Goal: Transaction & Acquisition: Purchase product/service

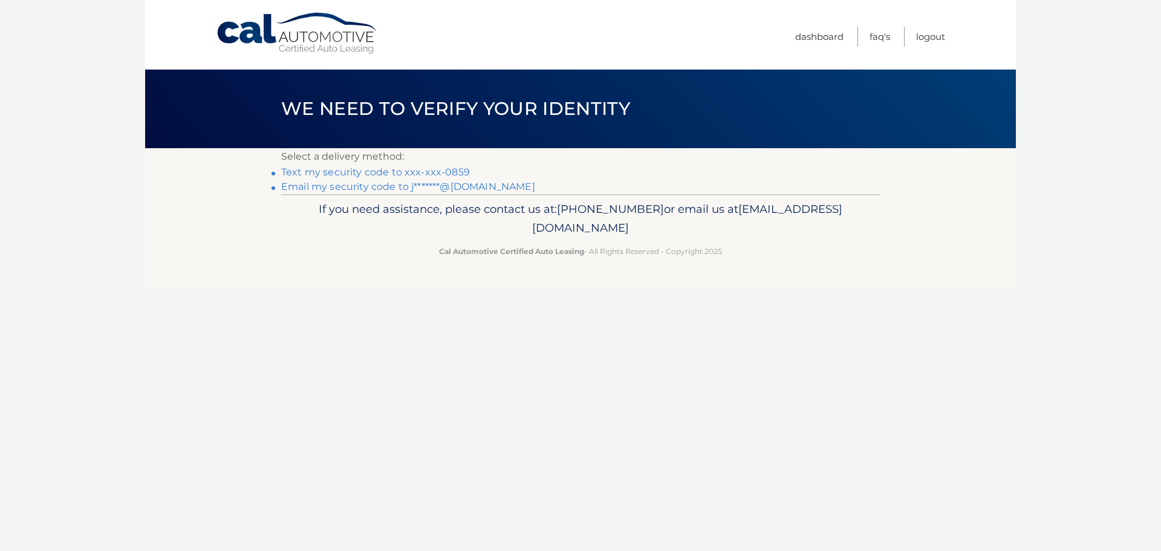
click at [323, 184] on link "Email my security code to j*******@gmail.com" at bounding box center [408, 186] width 254 height 11
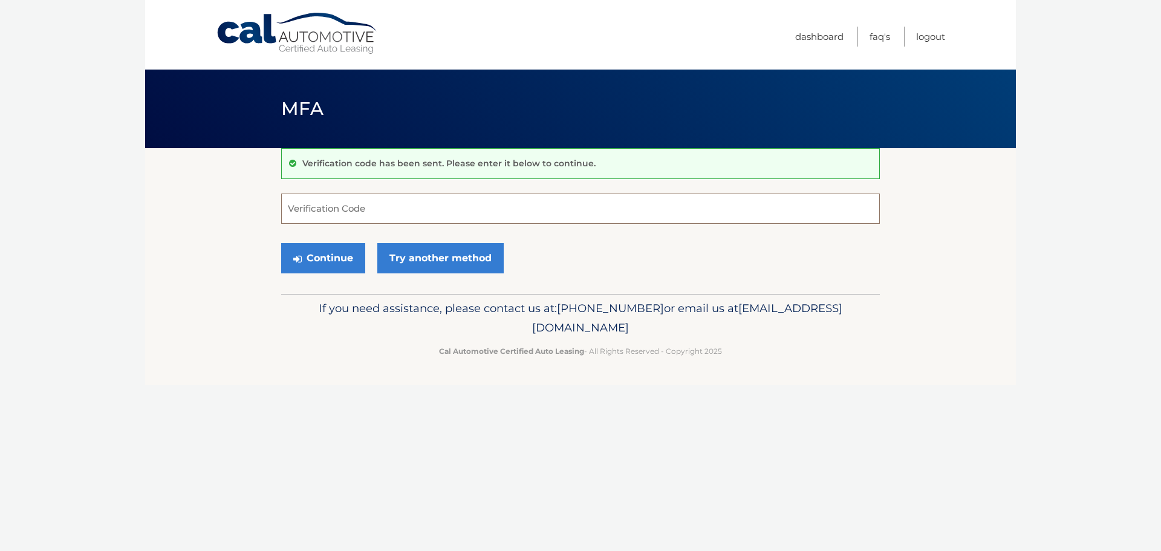
click at [317, 212] on input "Verification Code" at bounding box center [580, 208] width 599 height 30
type input "249220"
click at [314, 263] on button "Continue" at bounding box center [323, 258] width 84 height 30
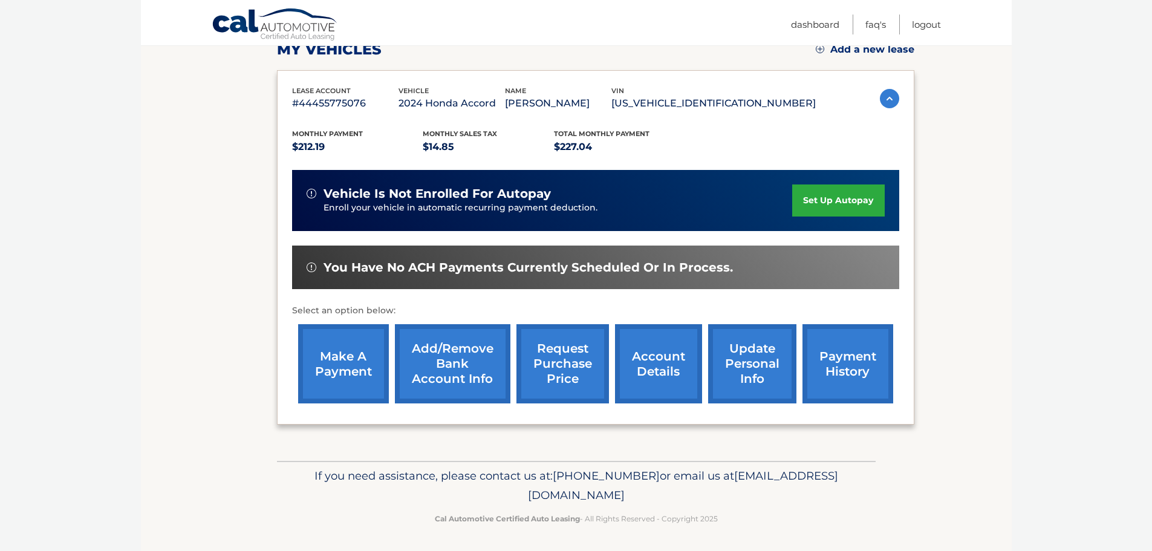
scroll to position [181, 0]
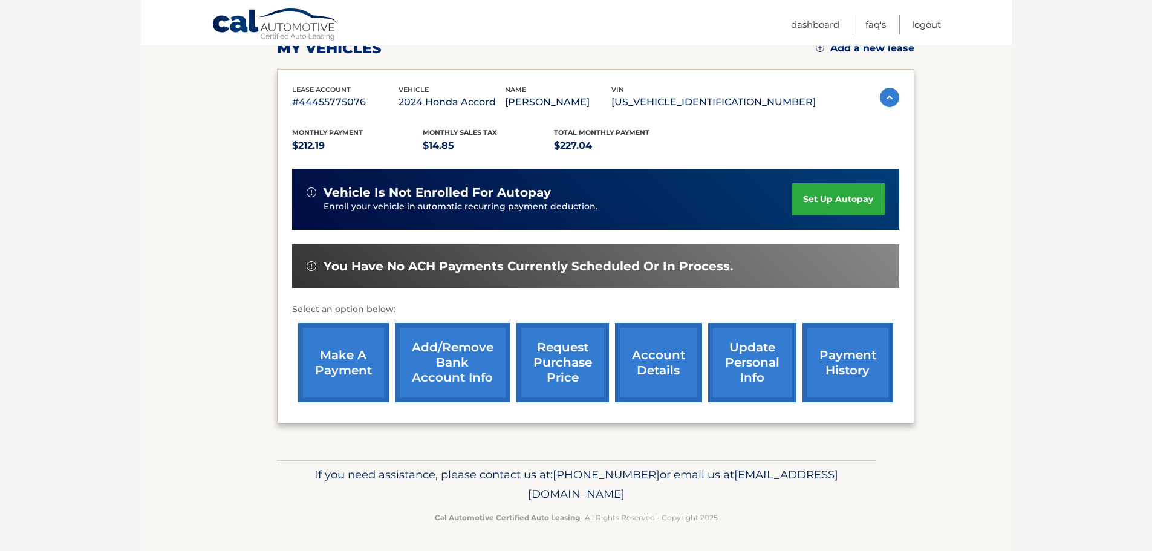
click at [349, 361] on link "make a payment" at bounding box center [343, 362] width 91 height 79
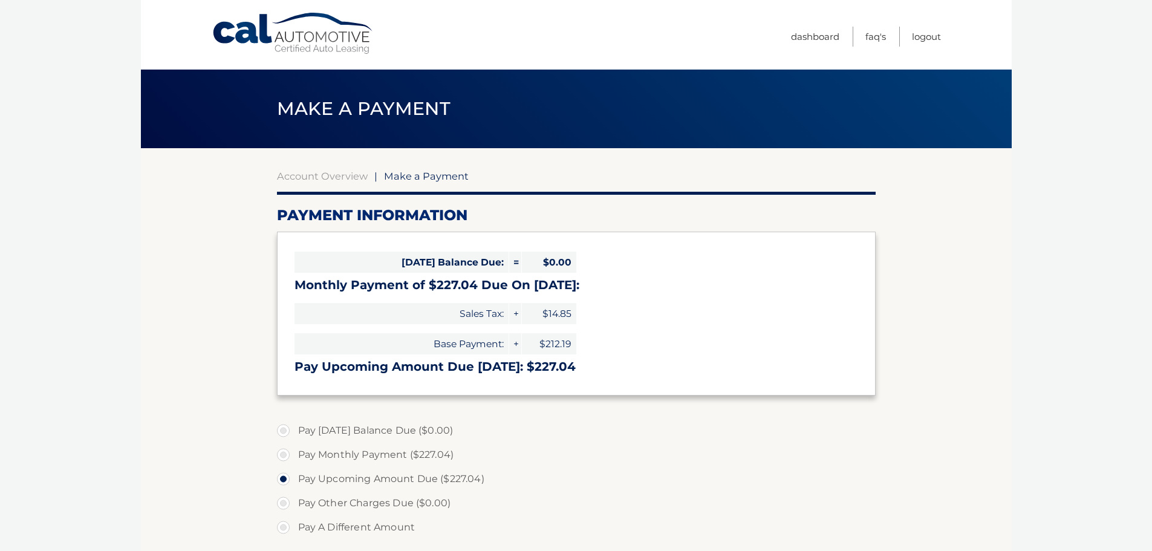
select select "MDZiODk3MWQtZmMyZi00ZTQ5LTljY2YtNmM4MmRiOWI0YWJk"
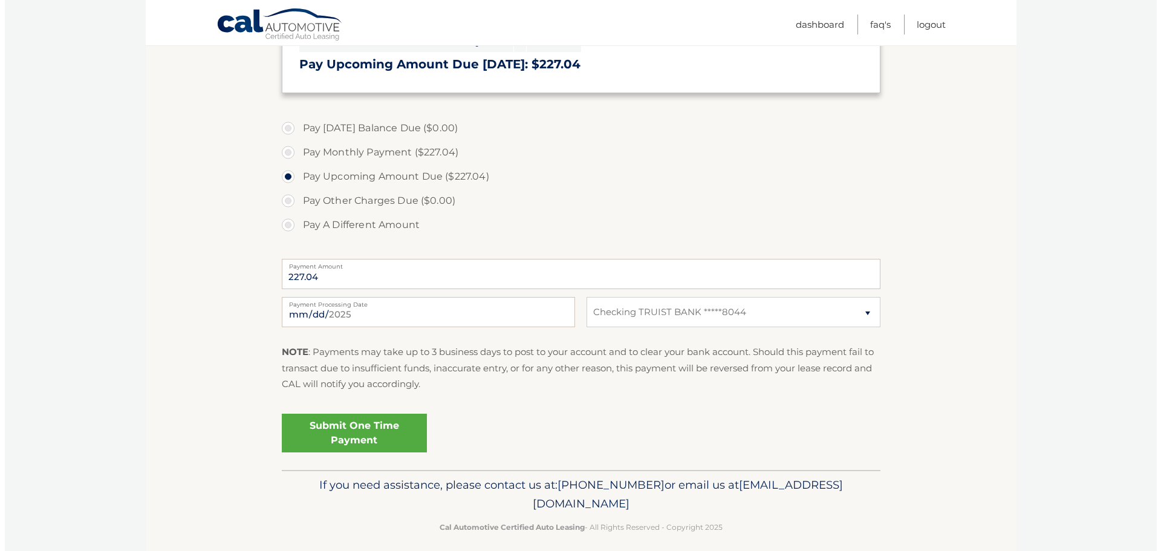
scroll to position [313, 0]
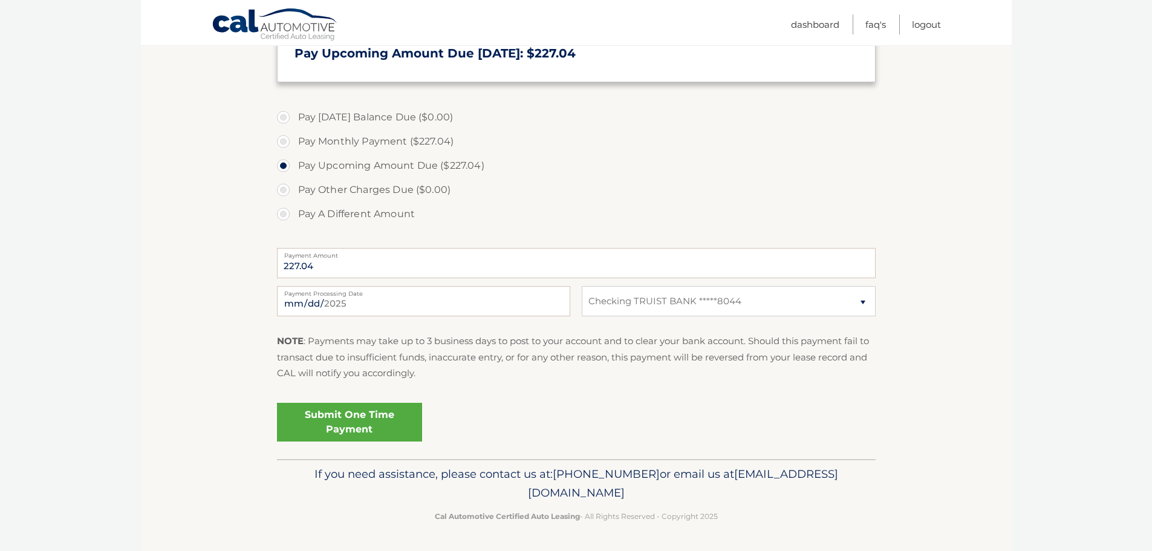
click at [339, 418] on link "Submit One Time Payment" at bounding box center [349, 422] width 145 height 39
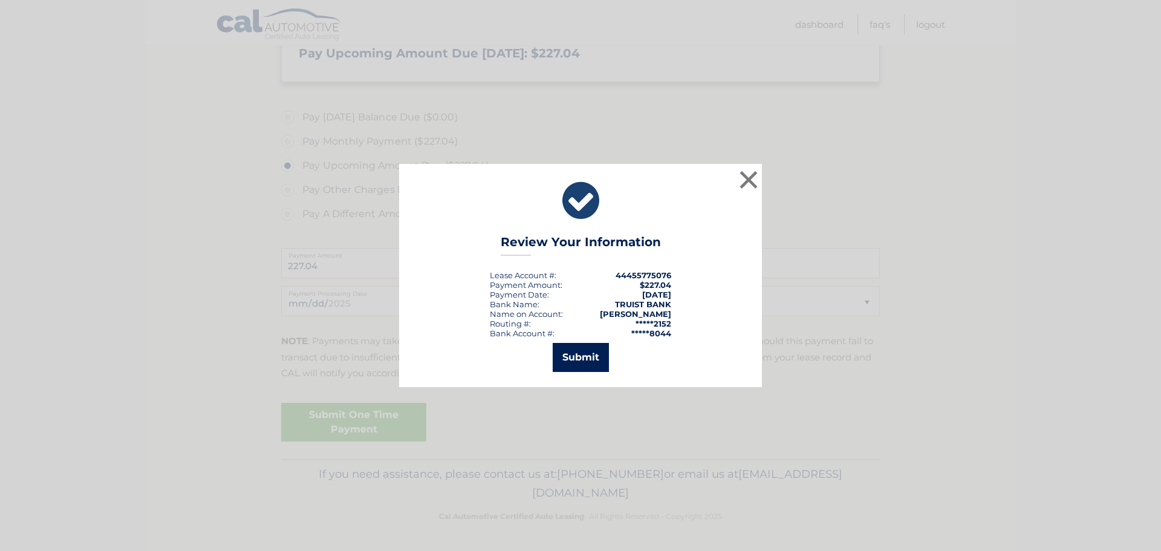
click at [583, 359] on button "Submit" at bounding box center [581, 357] width 56 height 29
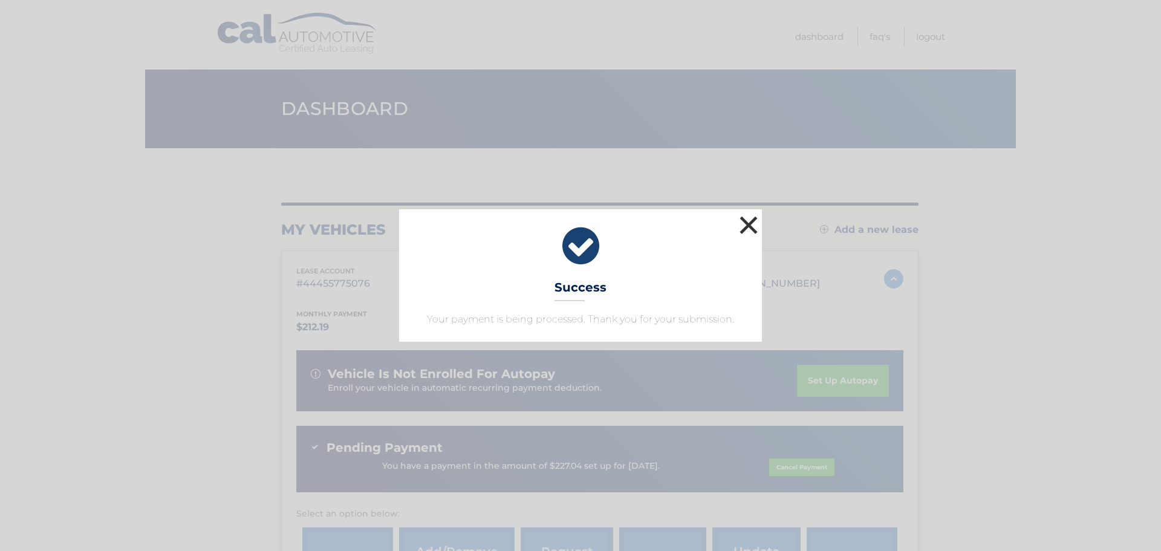
click at [746, 222] on button "×" at bounding box center [748, 225] width 24 height 24
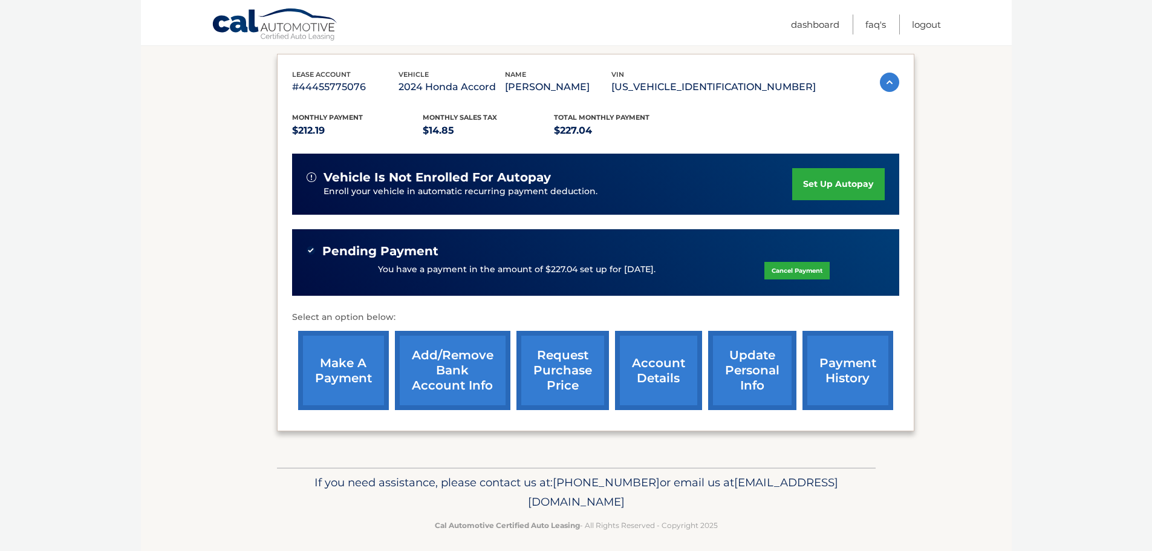
scroll to position [205, 0]
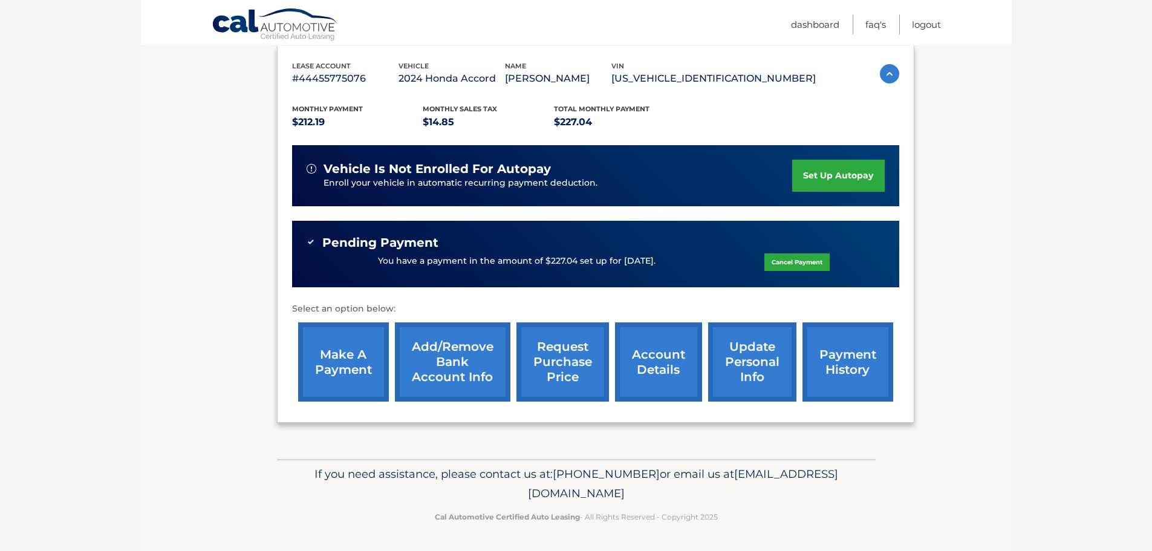
click at [655, 370] on link "account details" at bounding box center [658, 361] width 87 height 79
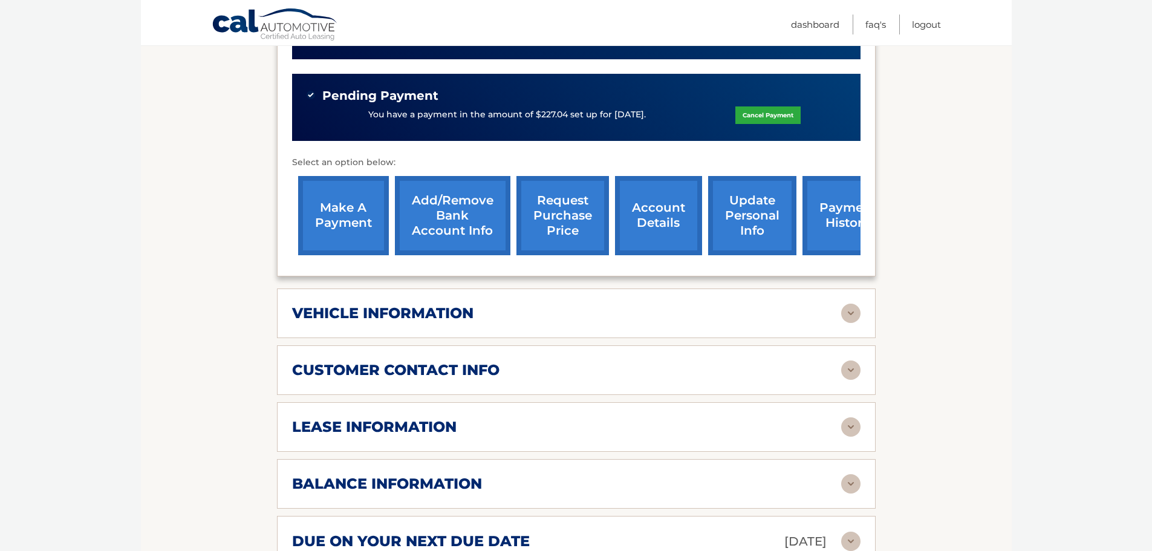
scroll to position [423, 0]
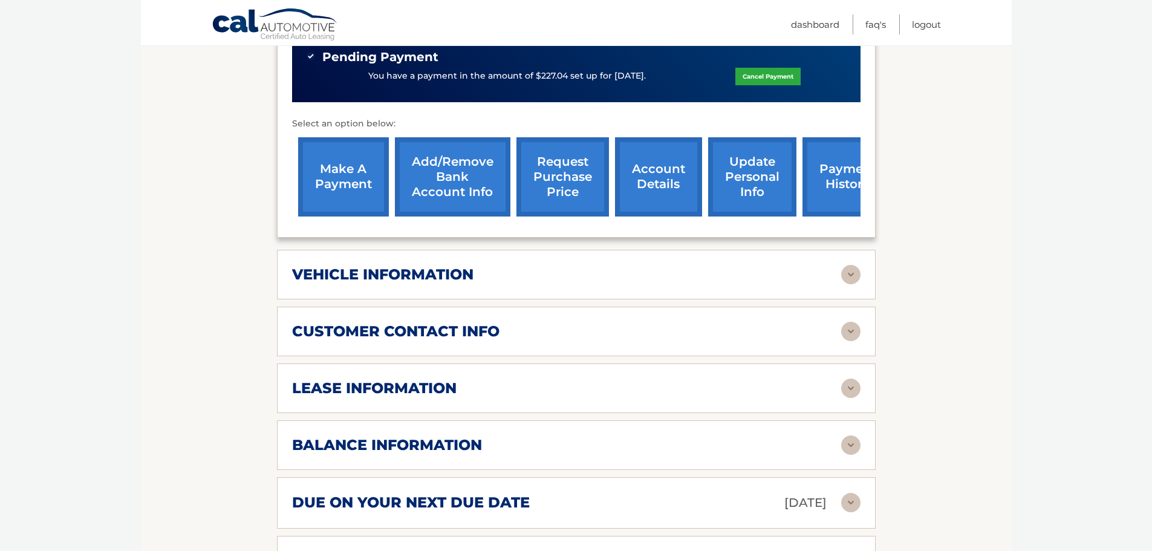
click at [843, 379] on img at bounding box center [850, 388] width 19 height 19
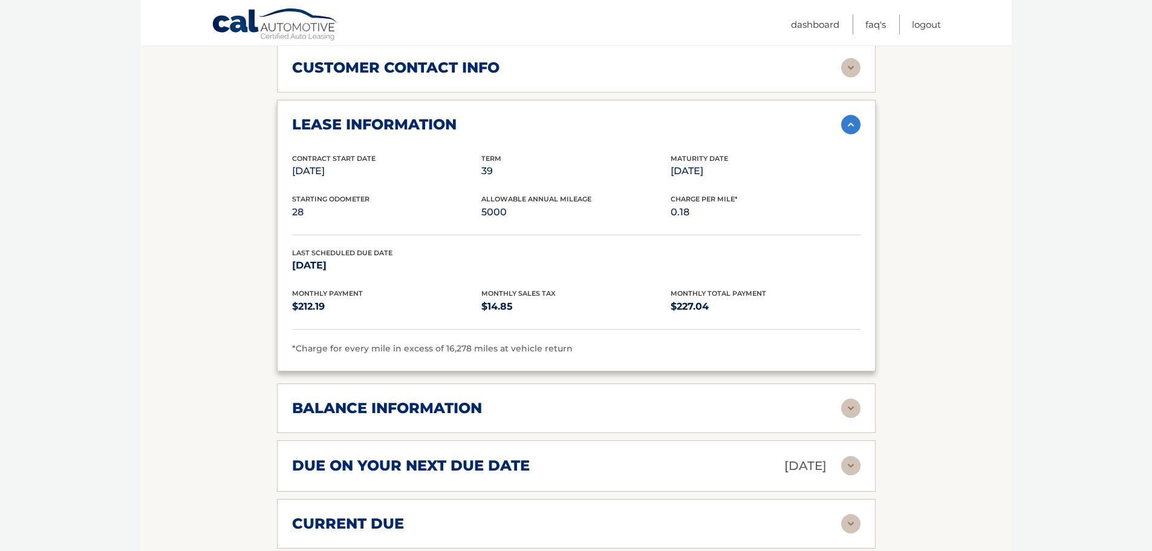
scroll to position [726, 0]
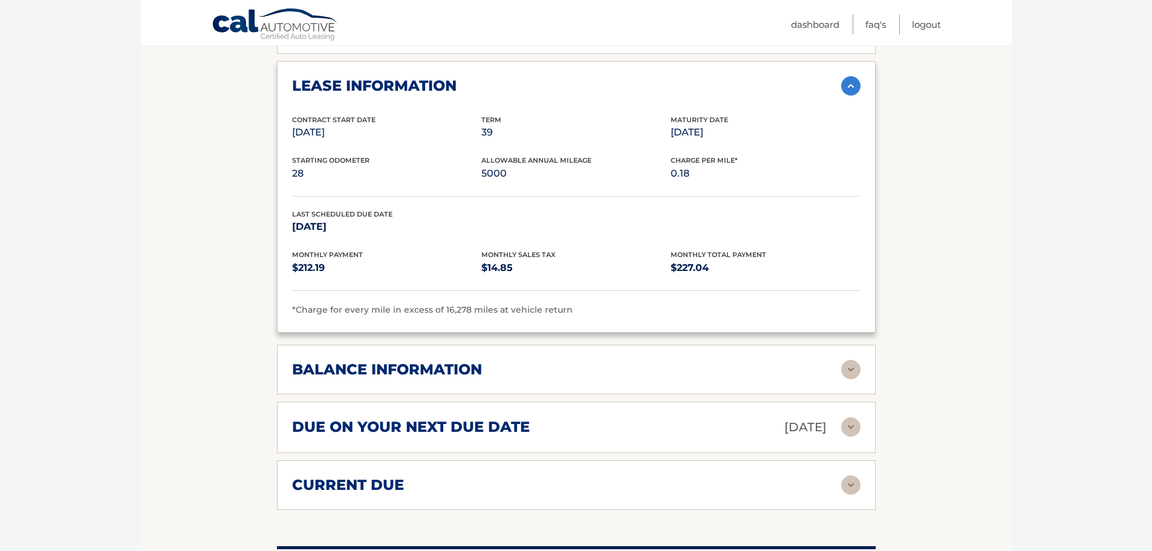
click at [854, 360] on img at bounding box center [850, 369] width 19 height 19
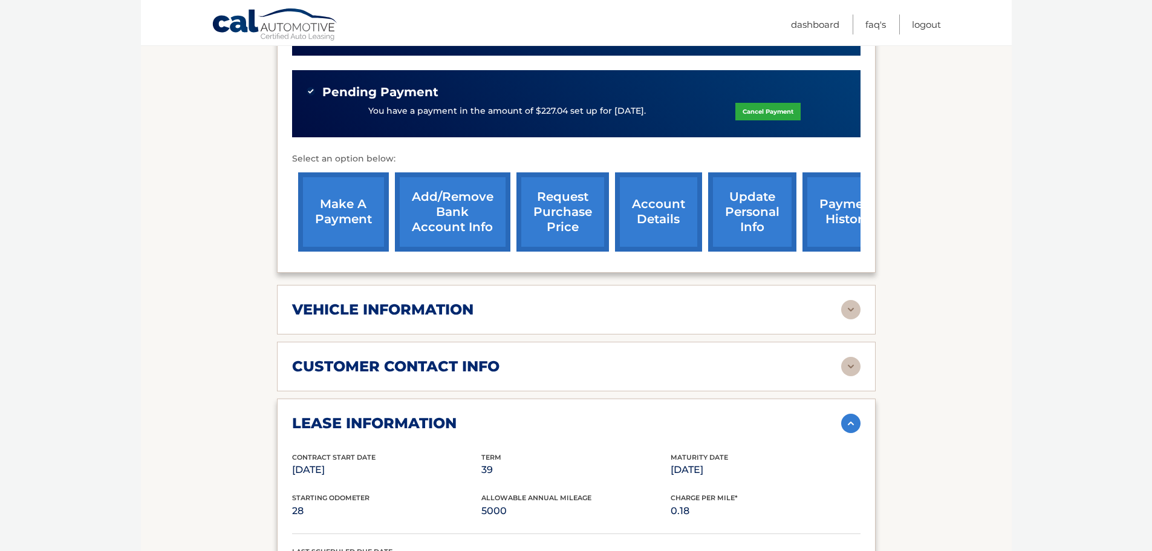
scroll to position [363, 0]
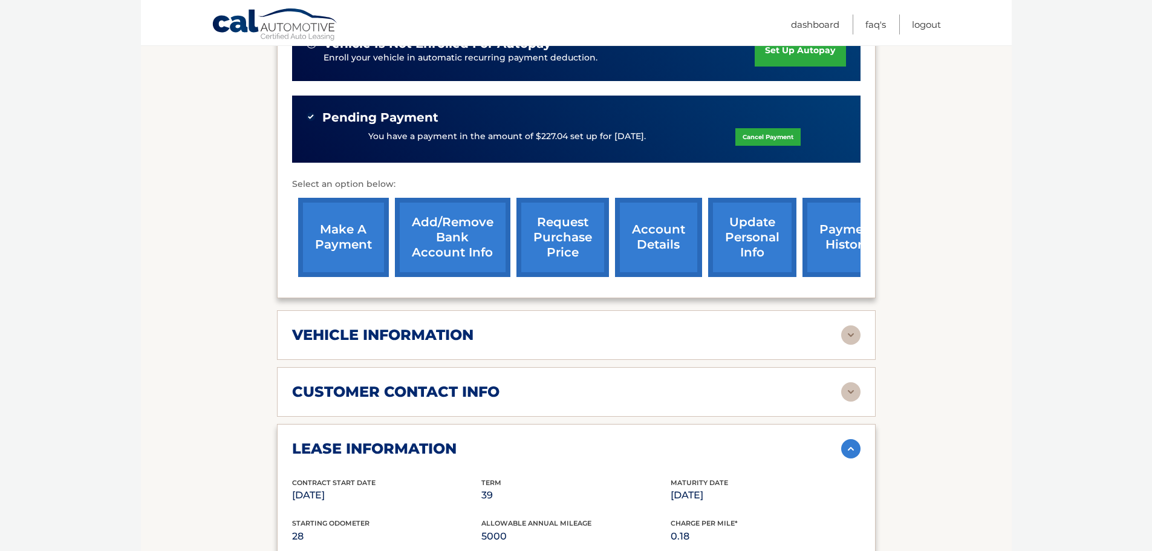
click at [850, 325] on img at bounding box center [850, 334] width 19 height 19
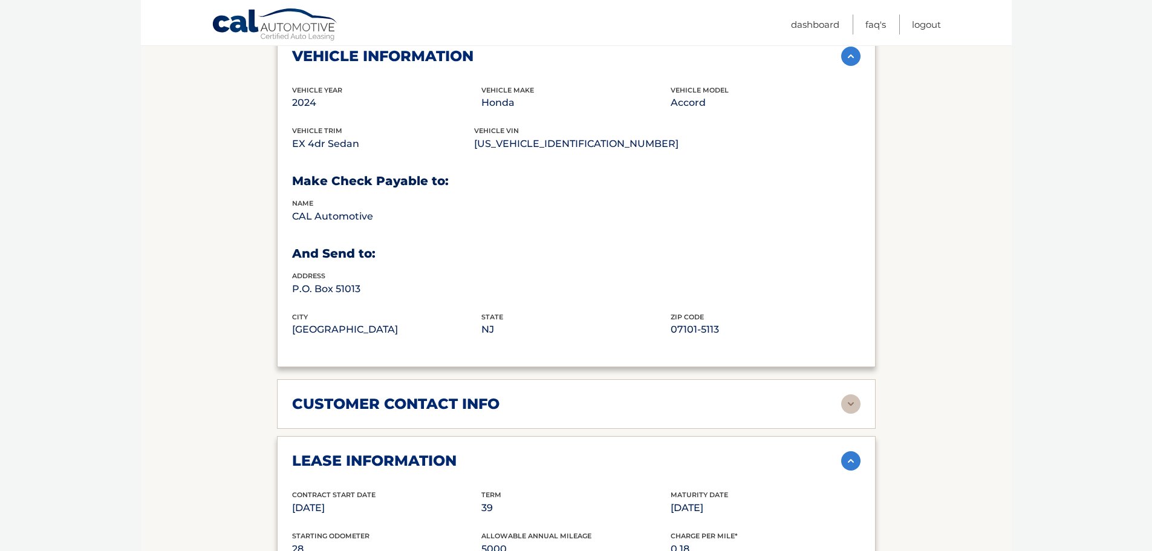
scroll to position [665, 0]
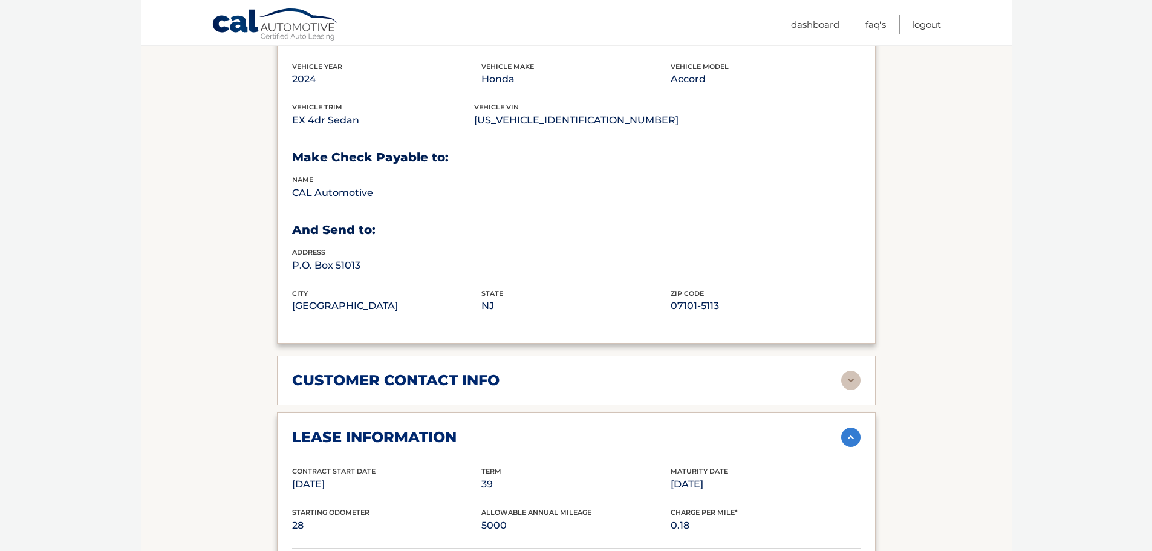
click at [852, 427] on img at bounding box center [850, 436] width 19 height 19
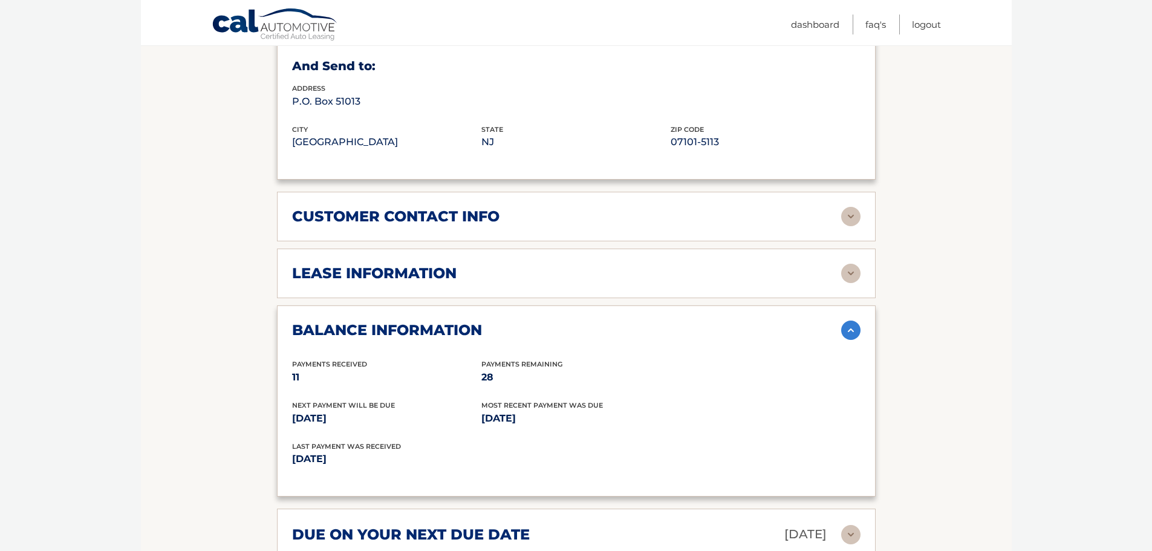
scroll to position [847, 0]
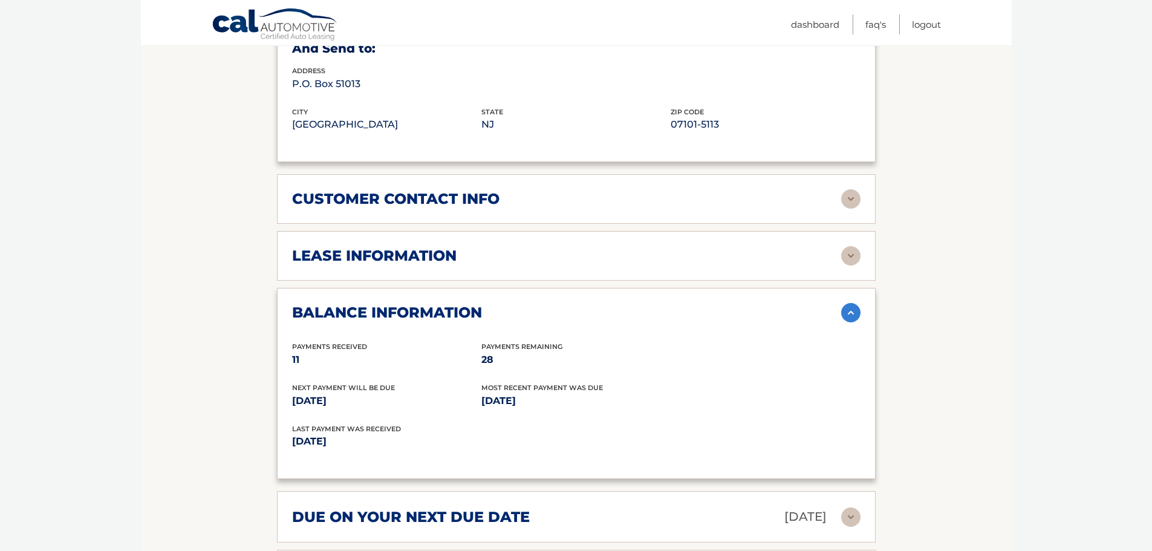
click at [851, 303] on img at bounding box center [850, 312] width 19 height 19
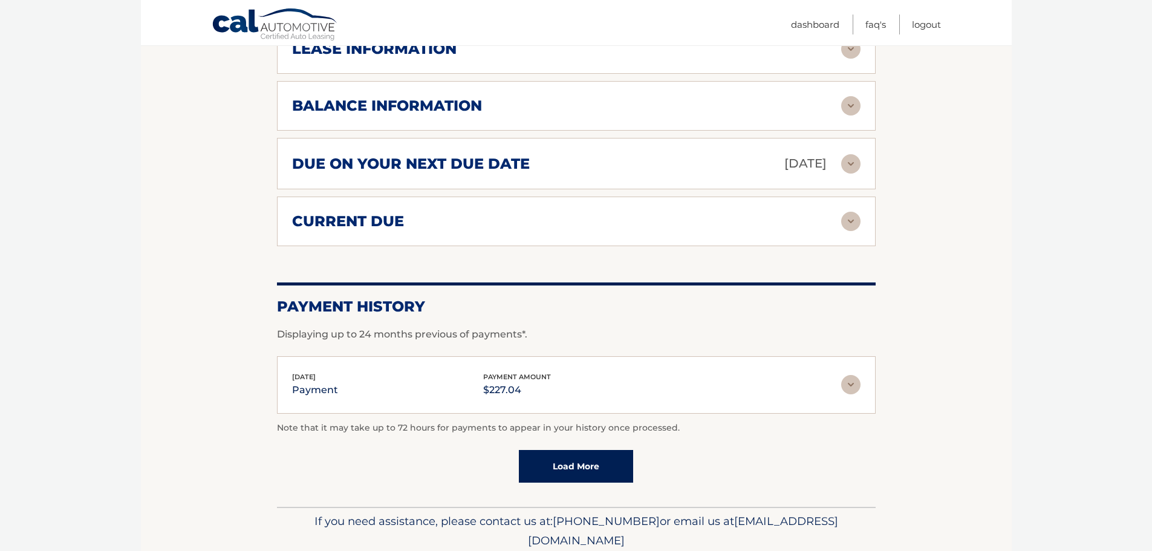
scroll to position [1084, 0]
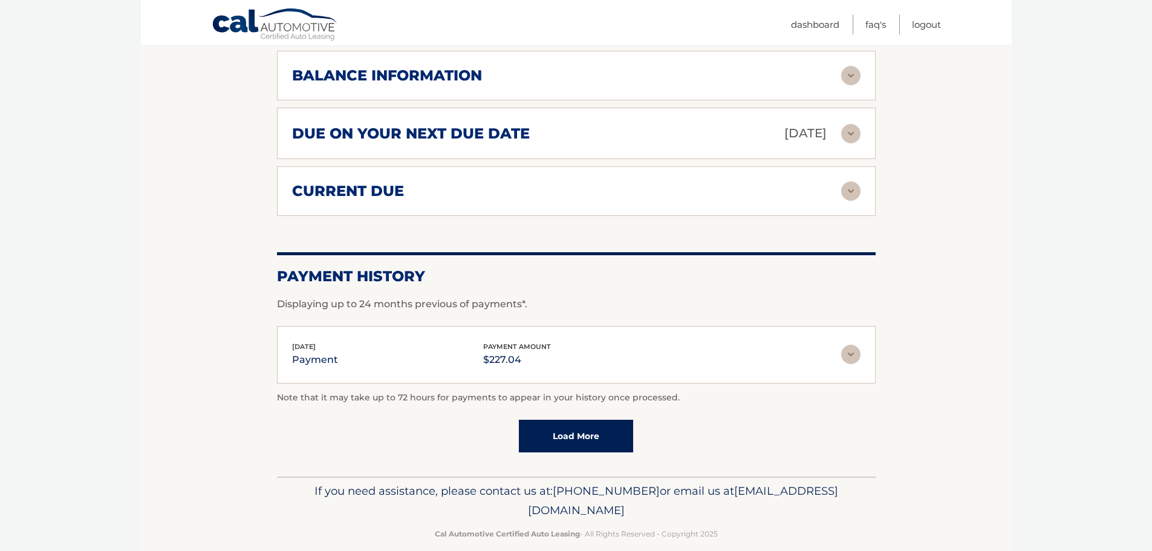
click at [564, 423] on link "Load More" at bounding box center [576, 436] width 114 height 33
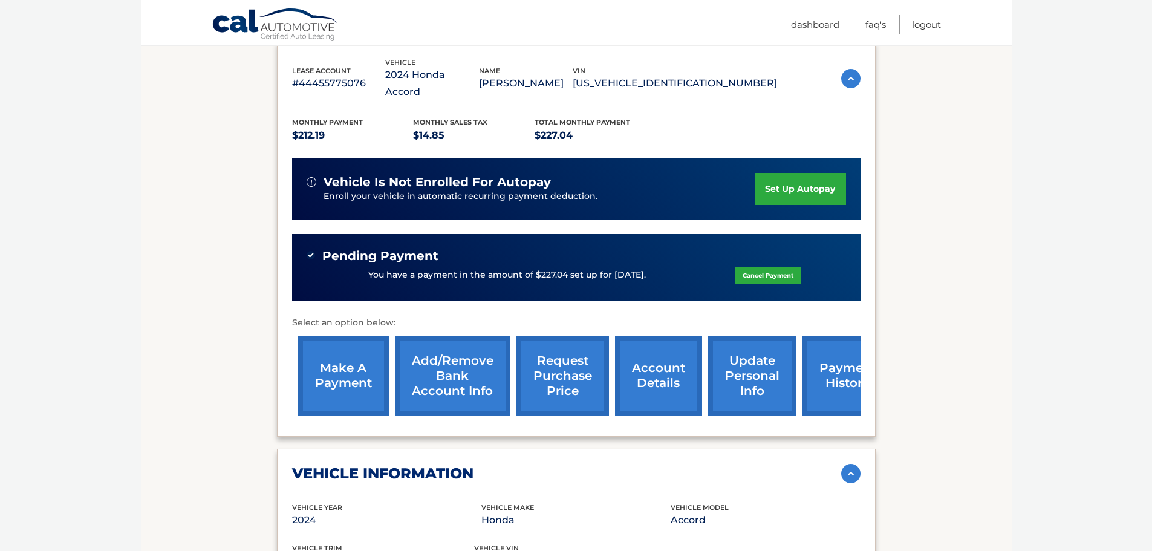
scroll to position [197, 0]
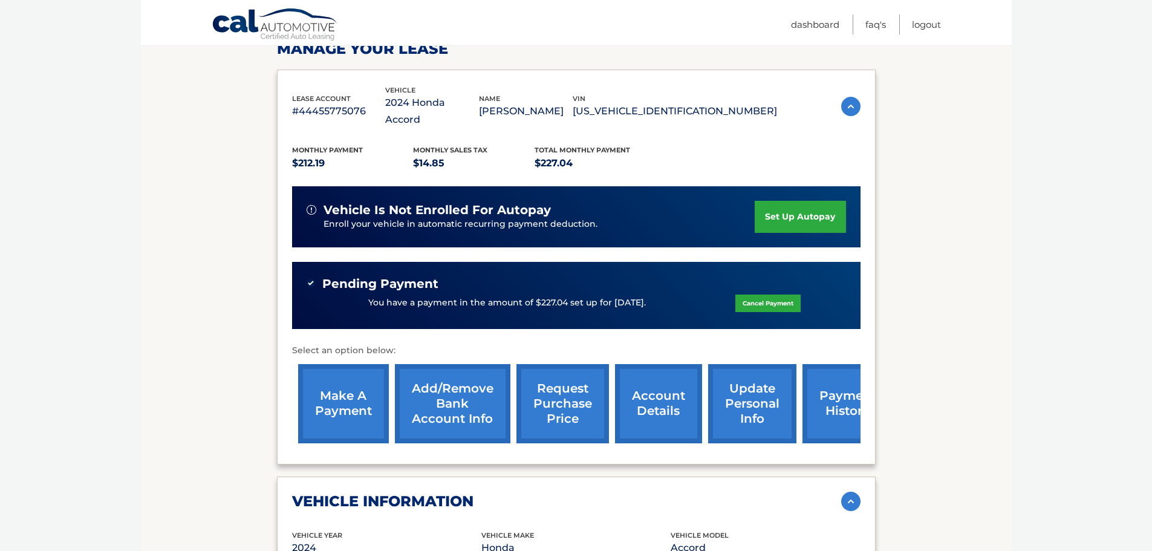
click at [565, 391] on link "request purchase price" at bounding box center [562, 403] width 93 height 79
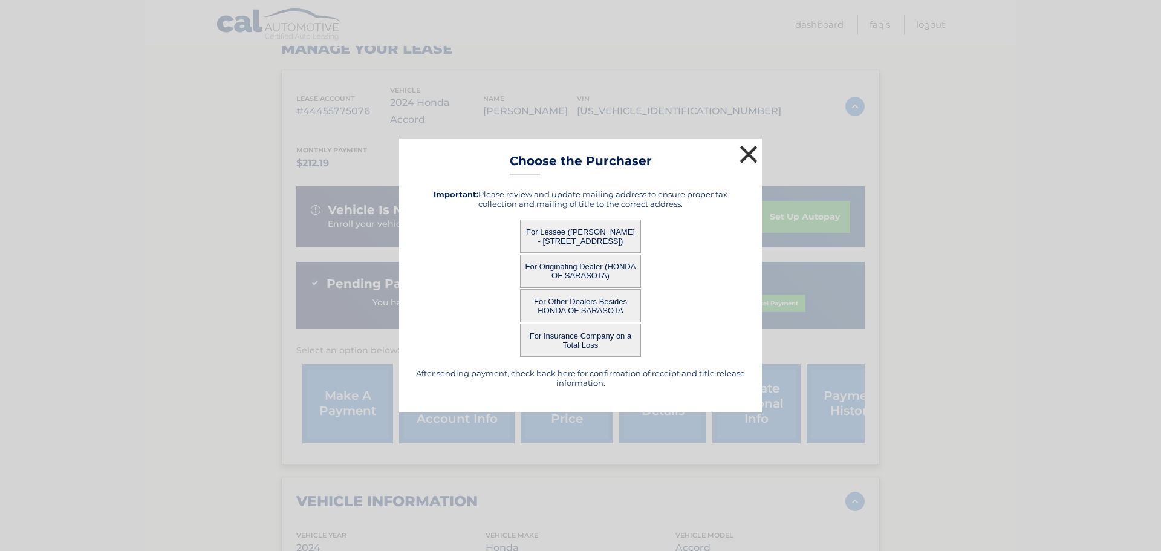
click at [744, 150] on button "×" at bounding box center [748, 154] width 24 height 24
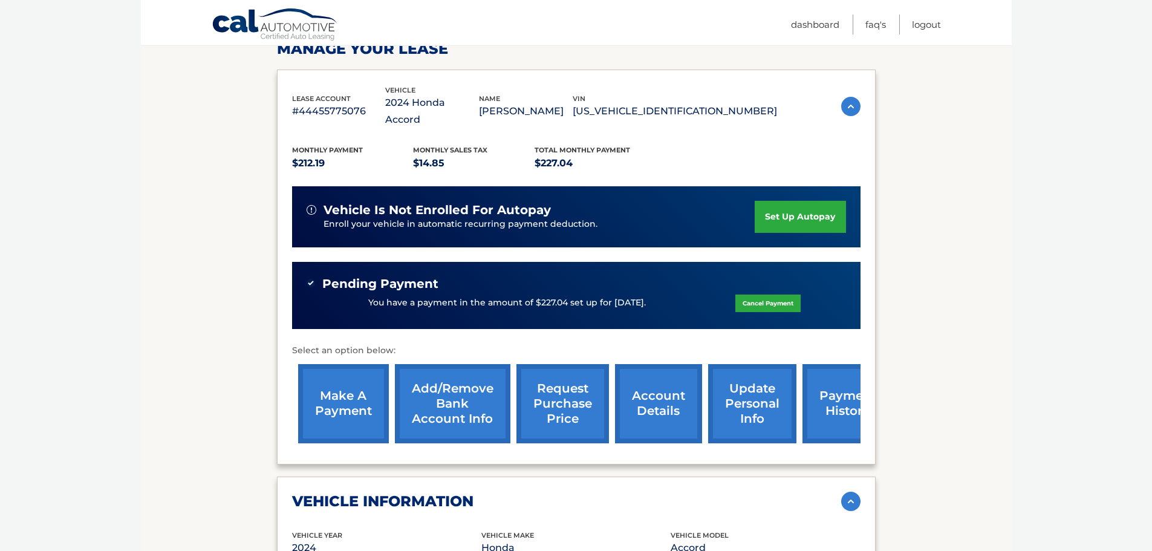
drag, startPoint x: 492, startPoint y: 393, endPoint x: 476, endPoint y: 395, distance: 16.4
click at [486, 394] on div "make a payment Add/Remove bank account info request purchase price account deta…" at bounding box center [595, 403] width 607 height 91
